Goal: Transaction & Acquisition: Book appointment/travel/reservation

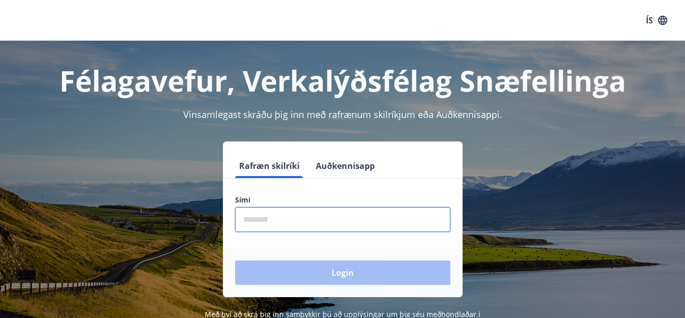
click at [244, 220] on input "phone" at bounding box center [342, 219] width 215 height 25
type input "********"
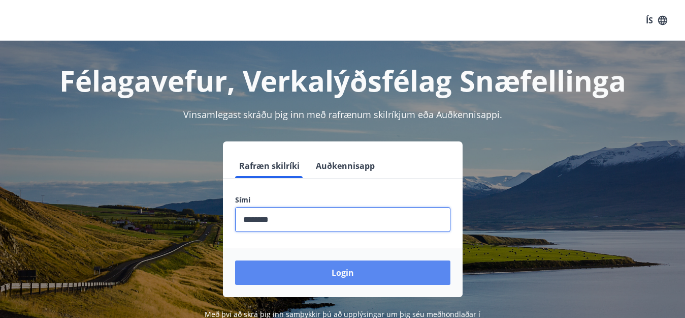
click at [339, 274] on button "Login" at bounding box center [342, 272] width 215 height 24
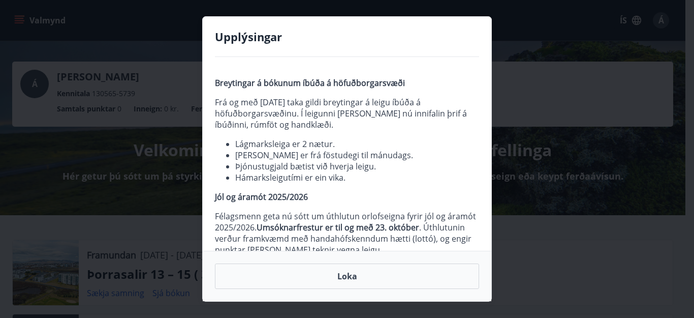
click at [488, 241] on div "Breytingar á bókunum íbúða á höfuðborgarsvæði Frá og með [DATE] taka gildi brey…" at bounding box center [347, 154] width 289 height 194
click at [361, 276] on button "Loka" at bounding box center [347, 275] width 264 height 25
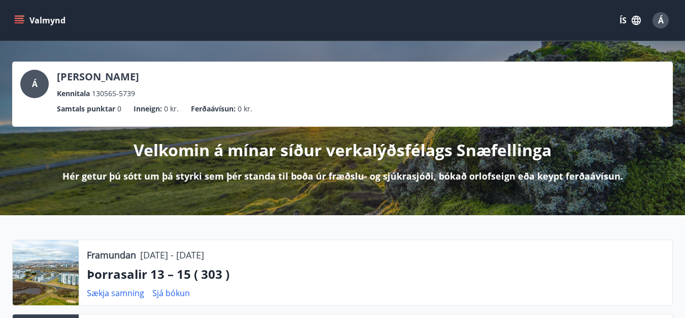
click at [19, 18] on icon "menu" at bounding box center [19, 18] width 9 height 1
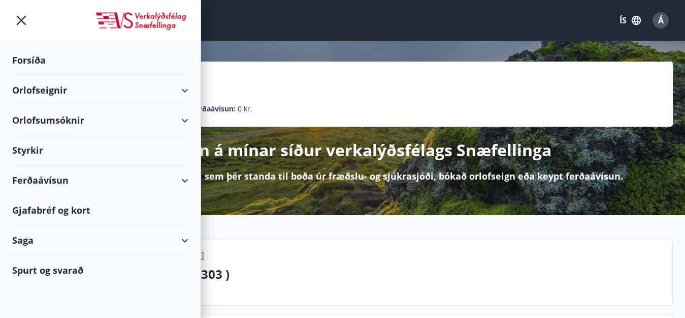
click at [26, 61] on div "Forsíða" at bounding box center [100, 60] width 176 height 30
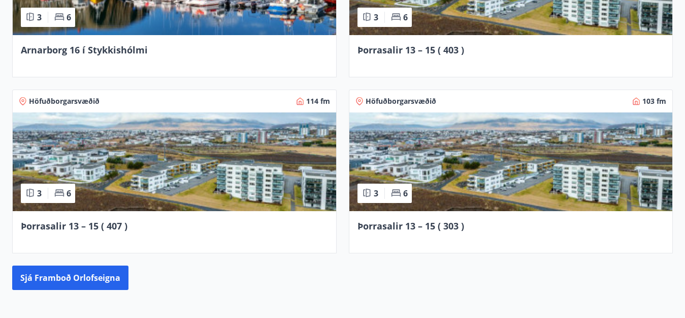
scroll to position [987, 0]
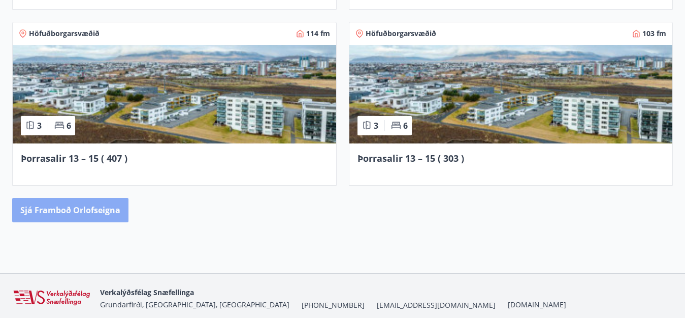
click at [72, 206] on button "Sjá framboð orlofseigna" at bounding box center [70, 210] width 116 height 24
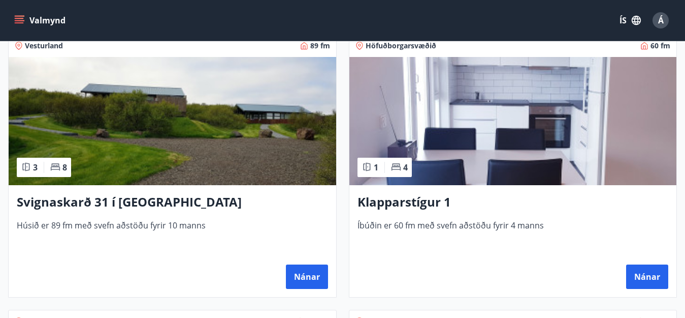
scroll to position [467, 0]
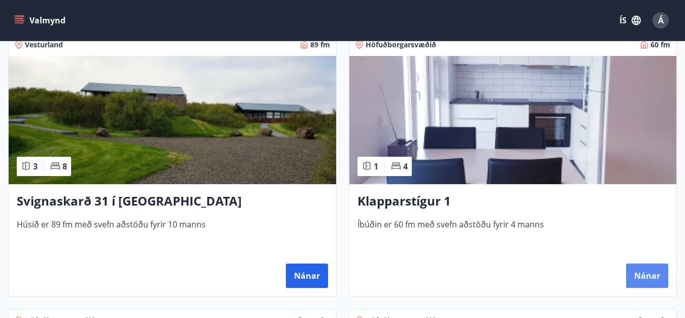
click at [645, 280] on button "Nánar" at bounding box center [647, 275] width 42 height 24
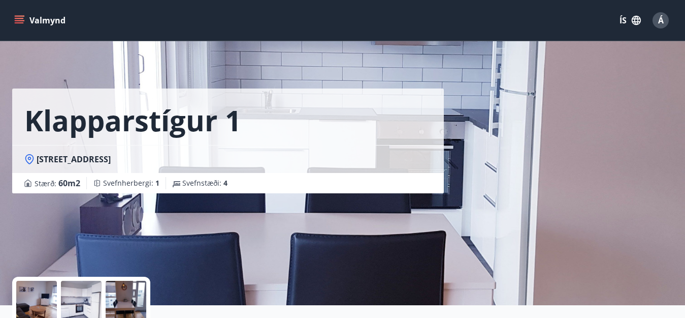
click at [21, 19] on icon "menu" at bounding box center [19, 18] width 9 height 1
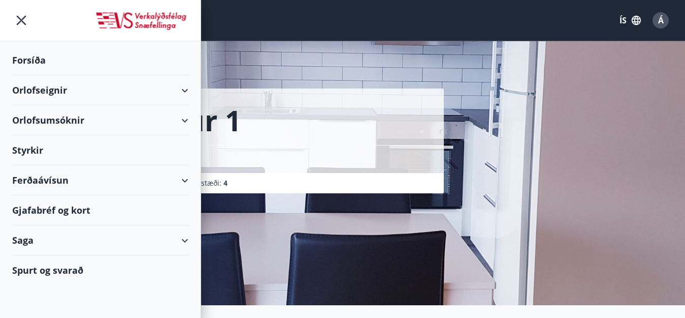
click at [60, 270] on div "Spurt og svarað" at bounding box center [100, 269] width 176 height 29
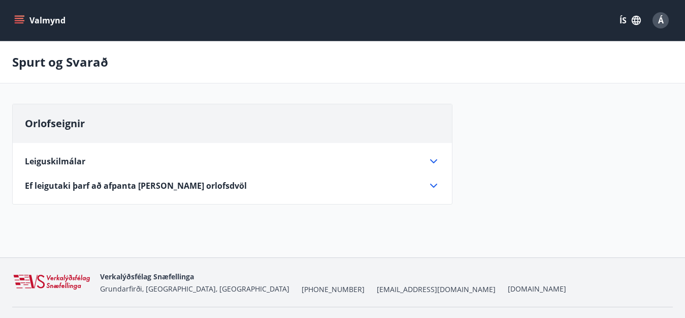
click at [433, 188] on icon at bounding box center [434, 185] width 12 height 12
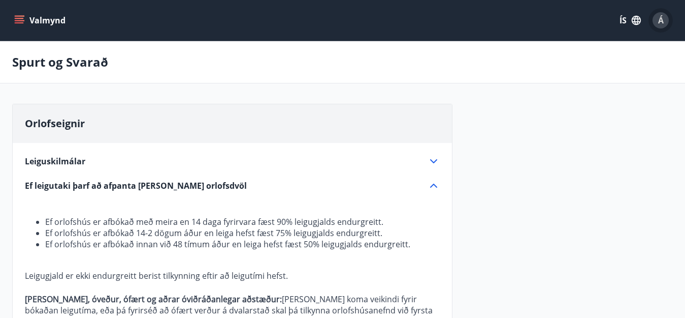
click at [659, 20] on span "Á" at bounding box center [661, 20] width 6 height 11
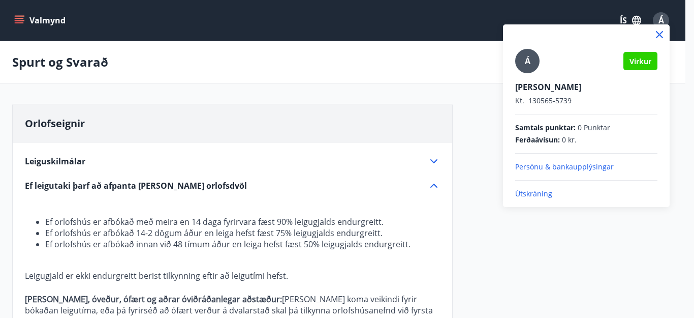
click at [620, 19] on div at bounding box center [347, 159] width 694 height 318
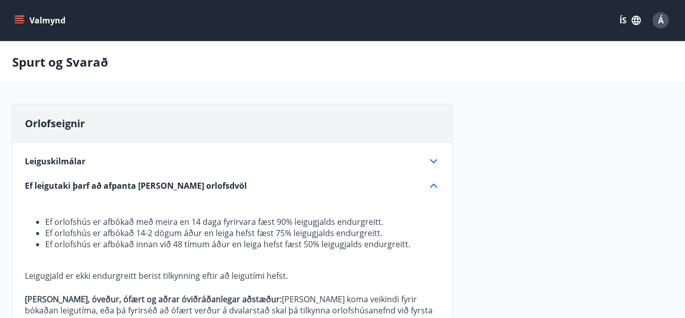
click at [621, 21] on button "ÍS" at bounding box center [630, 20] width 33 height 18
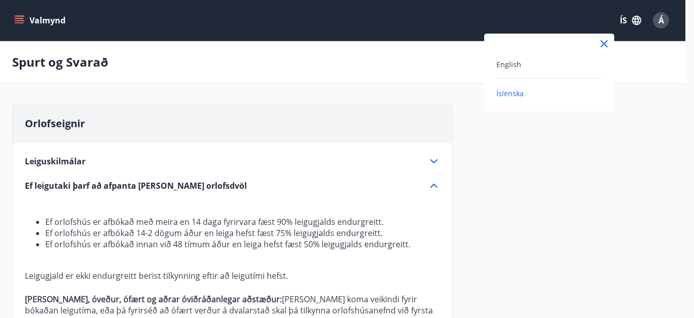
click at [20, 19] on div at bounding box center [347, 159] width 694 height 318
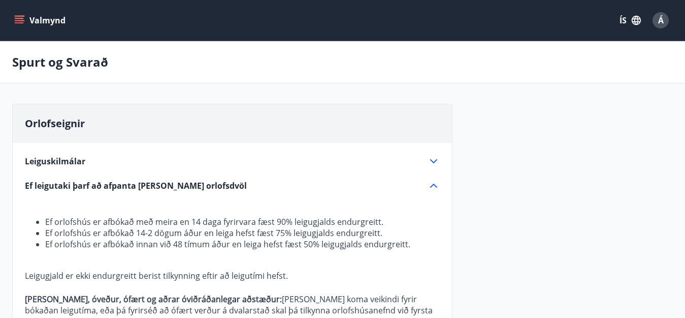
click at [20, 19] on icon "menu" at bounding box center [19, 18] width 9 height 1
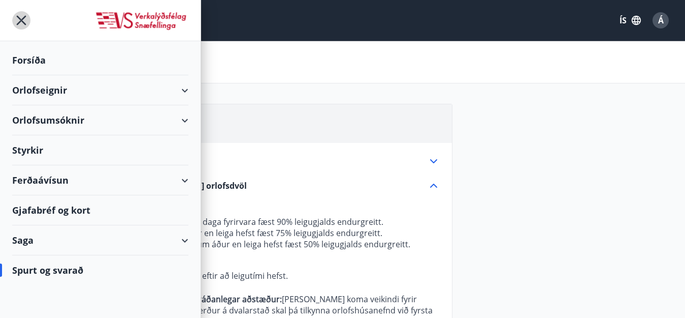
click at [20, 19] on icon "menu" at bounding box center [22, 21] width 10 height 10
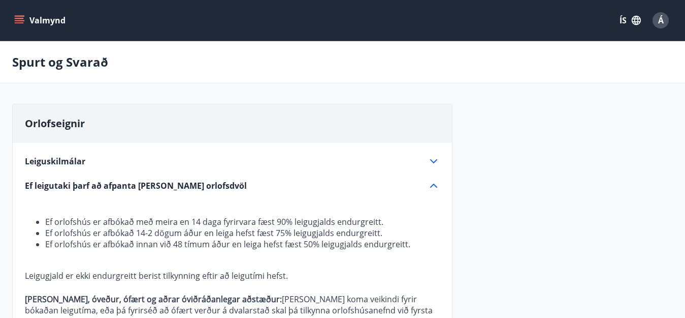
click at [432, 161] on icon at bounding box center [433, 161] width 7 height 4
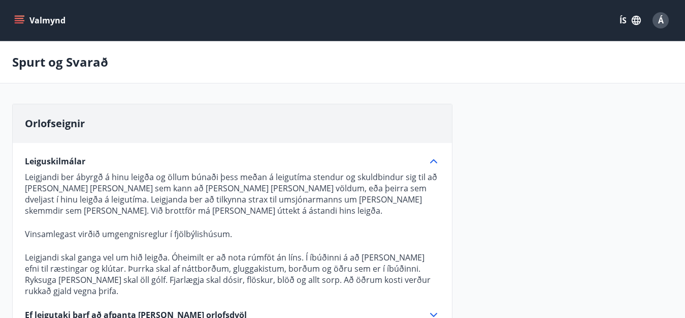
click at [17, 19] on icon "menu" at bounding box center [19, 18] width 9 height 1
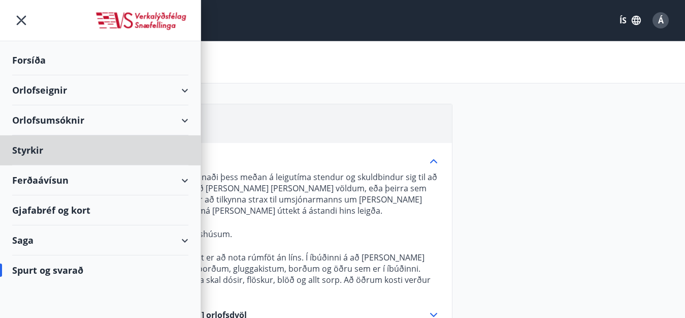
click at [24, 61] on div "Forsíða" at bounding box center [100, 60] width 176 height 30
